Goal: Task Accomplishment & Management: Use online tool/utility

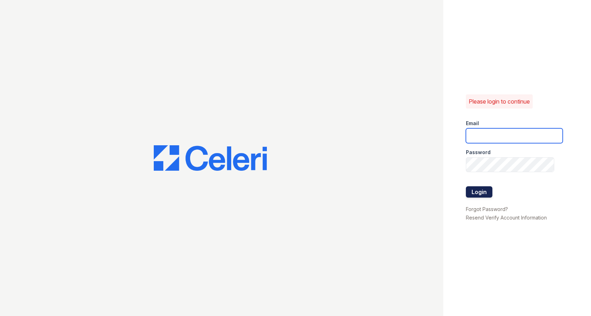
type input "renewtaunton@trinity-pm.com"
click at [484, 192] on button "Login" at bounding box center [479, 191] width 27 height 11
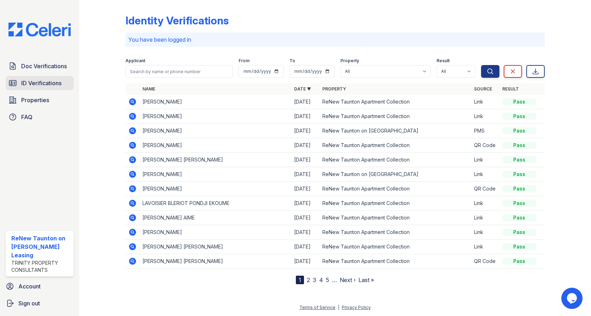
click at [27, 89] on link "ID Verifications" at bounding box center [40, 83] width 68 height 14
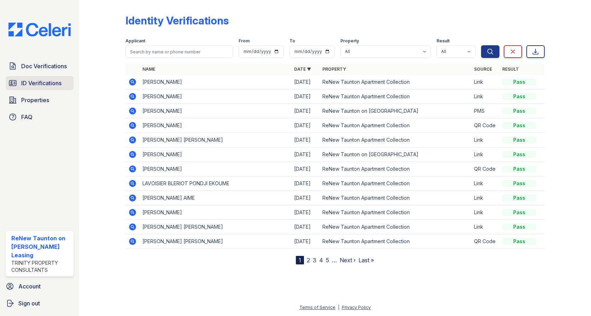
click at [37, 84] on span "ID Verifications" at bounding box center [41, 83] width 40 height 8
